Goal: Task Accomplishment & Management: Use online tool/utility

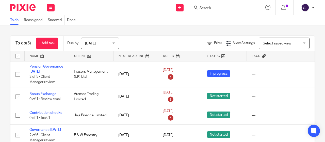
click at [202, 6] on input "Search" at bounding box center [222, 8] width 46 height 5
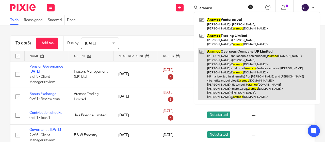
type input "aramco"
click at [213, 48] on link at bounding box center [257, 74] width 118 height 53
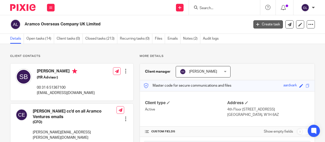
click at [264, 24] on link "Create task" at bounding box center [267, 24] width 29 height 8
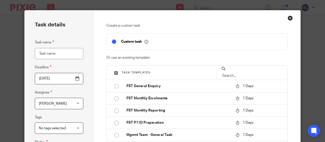
click at [44, 54] on input "Task name" at bounding box center [59, 53] width 48 height 11
click at [63, 53] on input "Welcome Pack" at bounding box center [59, 53] width 48 height 11
paste input "Krupa Kashinath"
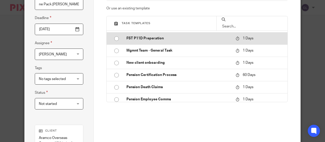
scroll to position [76, 0]
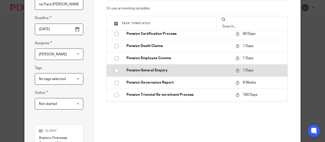
type input "Welcome Pack Krupa Kashinath"
click at [156, 68] on p "Pension General Enquiry" at bounding box center [178, 70] width 104 height 5
type input "2025-08-13"
checkbox input "false"
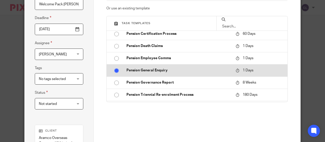
radio input "true"
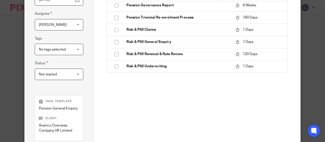
scroll to position [142, 0]
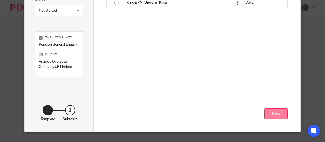
click at [277, 112] on button "Next" at bounding box center [275, 113] width 23 height 11
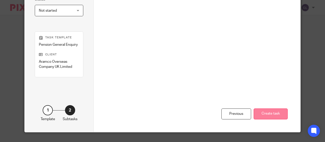
click at [274, 113] on button "Create task" at bounding box center [270, 113] width 34 height 11
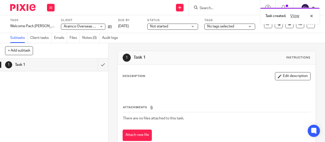
click at [152, 26] on span "Not started" at bounding box center [159, 27] width 18 height 4
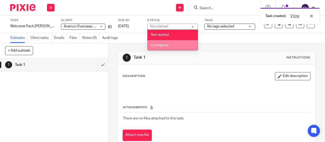
click at [157, 44] on span "In progress" at bounding box center [160, 45] width 18 height 4
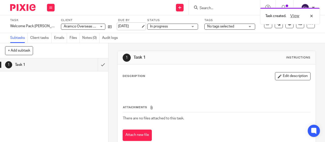
click at [131, 27] on link "13 Aug 2025" at bounding box center [129, 26] width 23 height 5
click at [51, 8] on icon at bounding box center [50, 7] width 3 height 3
click at [50, 23] on link "Work" at bounding box center [48, 24] width 9 height 4
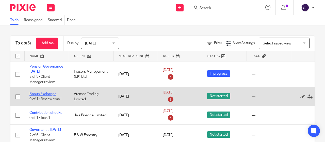
click at [45, 93] on link "Bonus Exchange" at bounding box center [42, 94] width 27 height 4
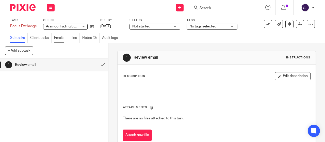
click at [58, 37] on link "Emails" at bounding box center [60, 38] width 13 height 10
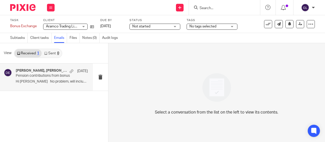
click at [40, 71] on h4 "[PERSON_NAME], [PERSON_NAME], [PERSON_NAME]" at bounding box center [41, 70] width 51 height 4
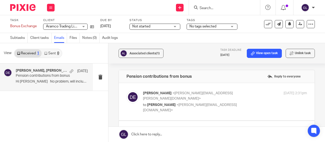
click at [246, 102] on p "to Geoff Lord <geoff.lord@vesteddigital.co.uk>" at bounding box center [197, 107] width 109 height 10
checkbox input "true"
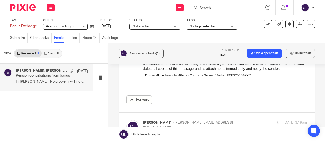
scroll to position [152, 0]
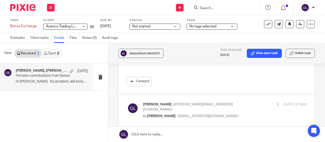
click at [236, 113] on p "to Sorangi Shah <sorangi.shah@benefiz.co.uk>" at bounding box center [197, 115] width 109 height 5
checkbox input "true"
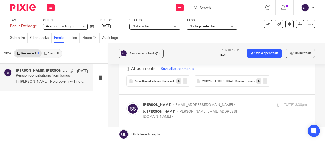
scroll to position [482, 0]
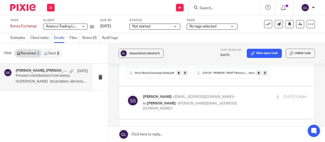
click at [229, 101] on p "to Geoff Lord <geoff.lord@benefiz.co.uk>" at bounding box center [197, 106] width 109 height 10
checkbox input "true"
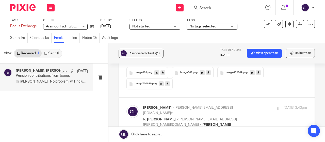
scroll to position [1040, 0]
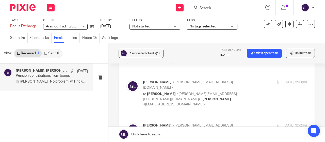
click at [231, 85] on label at bounding box center [217, 93] width 196 height 43
click at [126, 80] on input "checkbox" at bounding box center [126, 79] width 0 height 0
checkbox input "true"
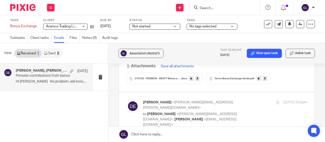
scroll to position [1344, 0]
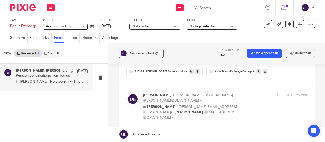
click at [231, 85] on label at bounding box center [217, 106] width 196 height 43
click at [126, 92] on input "checkbox" at bounding box center [126, 92] width 0 height 0
checkbox input "true"
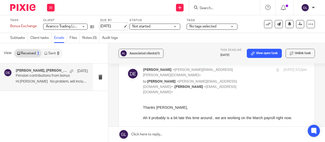
click at [105, 25] on link "[DATE]" at bounding box center [111, 26] width 23 height 5
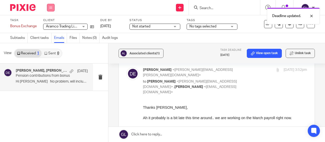
click at [50, 7] on icon at bounding box center [50, 7] width 3 height 3
click at [50, 21] on li "Work" at bounding box center [50, 23] width 13 height 7
click at [50, 23] on link "Work" at bounding box center [48, 24] width 9 height 4
